Goal: Check status: Check status

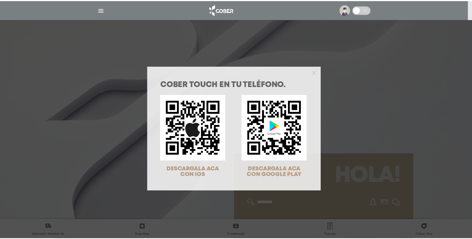
scroll to position [2522, 0]
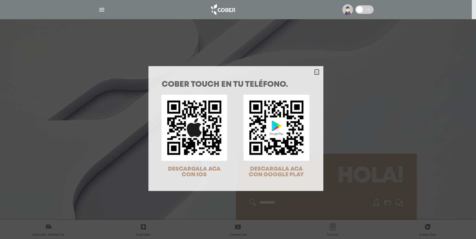
click at [315, 71] on icon "Close" at bounding box center [317, 72] width 4 height 4
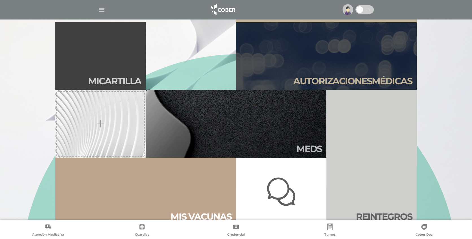
scroll to position [226, 0]
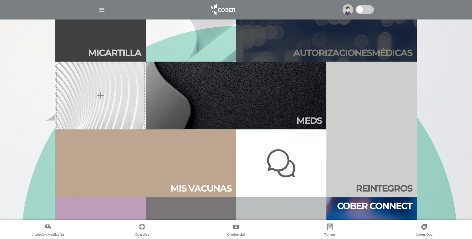
click at [356, 52] on h2 "Autori zaciones médicas" at bounding box center [352, 52] width 119 height 11
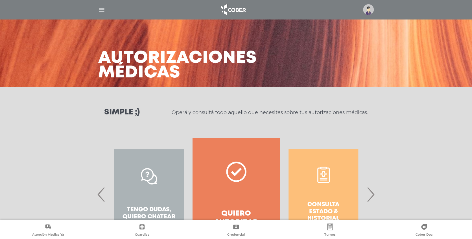
scroll to position [44, 0]
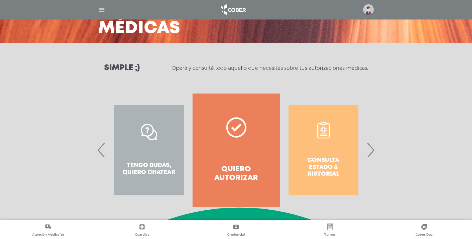
click at [324, 164] on div "Consulta estado & historial" at bounding box center [323, 149] width 87 height 113
click at [373, 151] on span "›" at bounding box center [370, 150] width 11 height 30
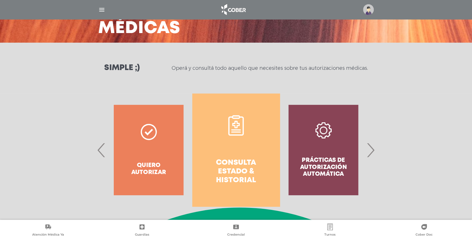
click at [234, 165] on h4 "Consulta estado & historial" at bounding box center [235, 171] width 67 height 27
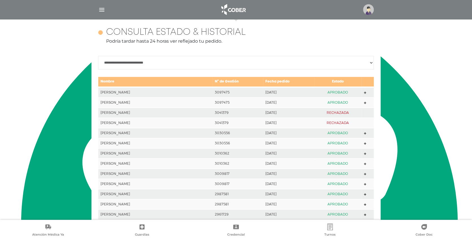
scroll to position [250, 0]
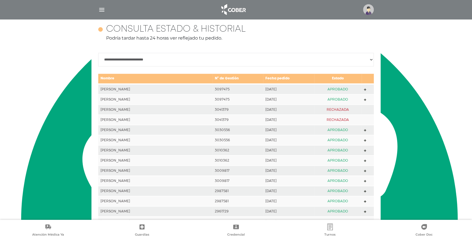
click at [364, 88] on icon at bounding box center [365, 89] width 3 height 3
click at [364, 98] on polygon at bounding box center [365, 99] width 3 height 3
